Goal: Information Seeking & Learning: Learn about a topic

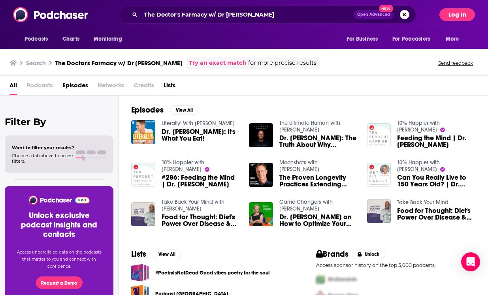
click at [460, 13] on button "Log In" at bounding box center [458, 14] width 36 height 13
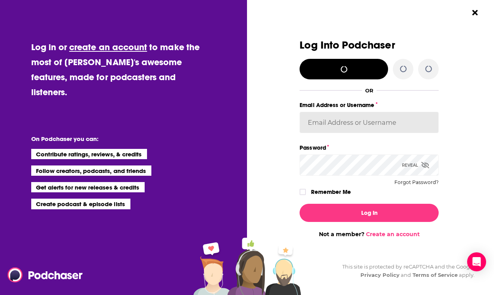
type input "[EMAIL_ADDRESS][DOMAIN_NAME]"
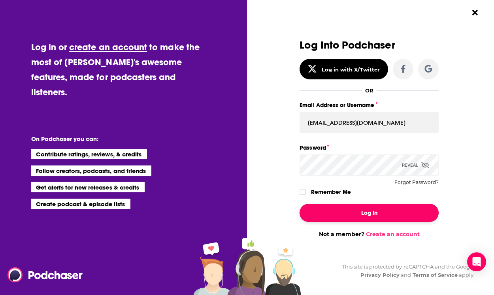
click at [374, 215] on button "Log In" at bounding box center [369, 213] width 139 height 18
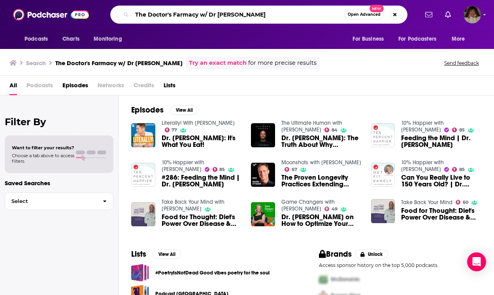
click at [283, 9] on input "The Doctor's Farmacy w/ Dr [PERSON_NAME]" at bounding box center [238, 14] width 212 height 13
drag, startPoint x: 283, startPoint y: 12, endPoint x: 133, endPoint y: 17, distance: 150.7
click at [133, 17] on input "The Doctor's Farmacy w/ Dr [PERSON_NAME]" at bounding box center [238, 14] width 212 height 13
type input "No shrinking violets"
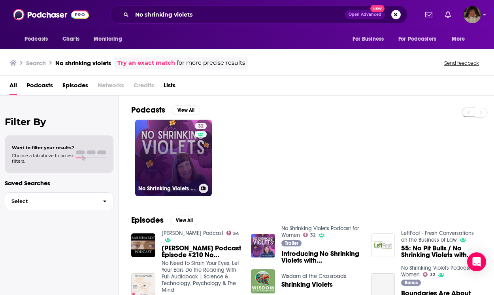
click at [168, 162] on link "32 No Shrinking Violets Podcast for Women" at bounding box center [173, 158] width 77 height 77
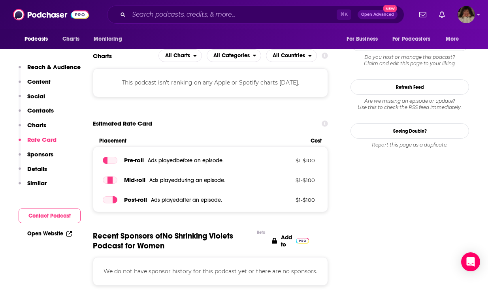
scroll to position [936, 0]
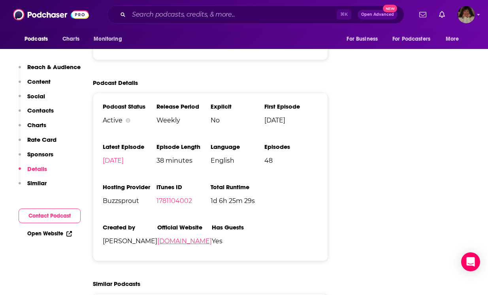
click at [157, 242] on link "[DOMAIN_NAME]" at bounding box center [184, 242] width 55 height 8
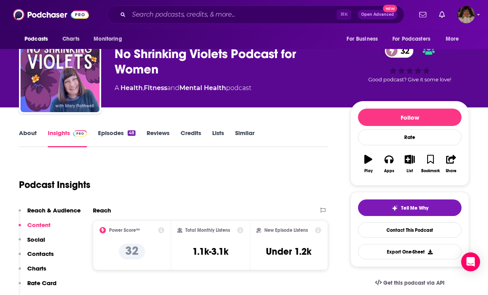
scroll to position [0, 0]
